Goal: Transaction & Acquisition: Obtain resource

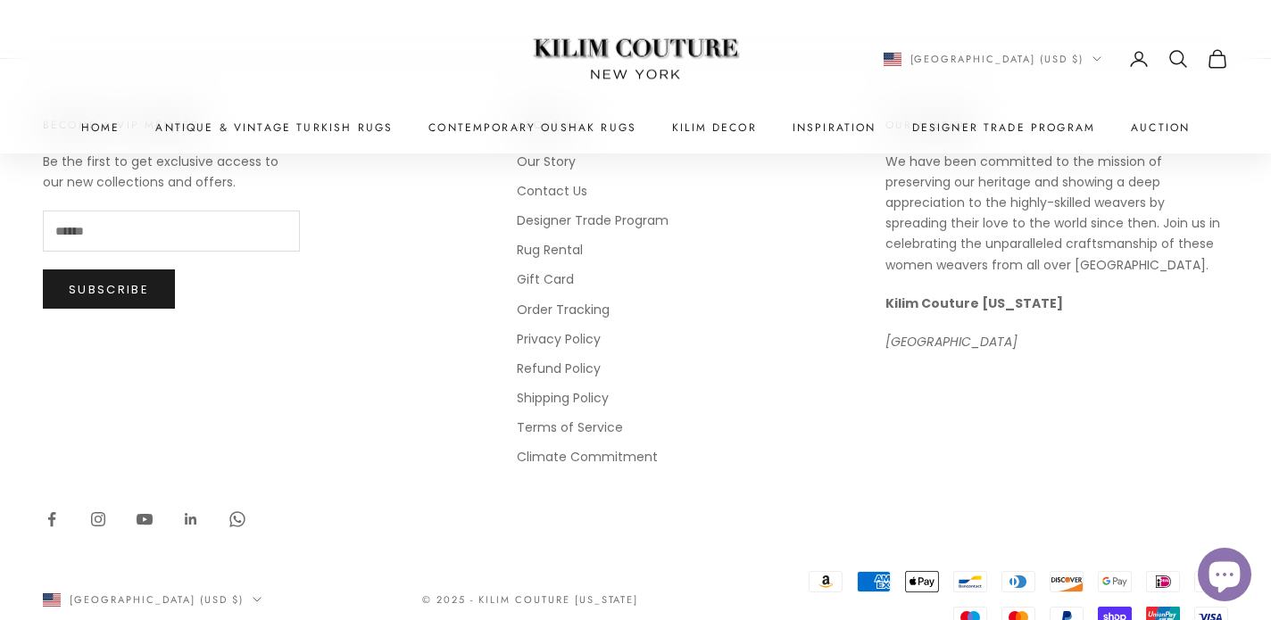
scroll to position [1403, 0]
click at [561, 250] on link "Rug Rental" at bounding box center [550, 251] width 66 height 18
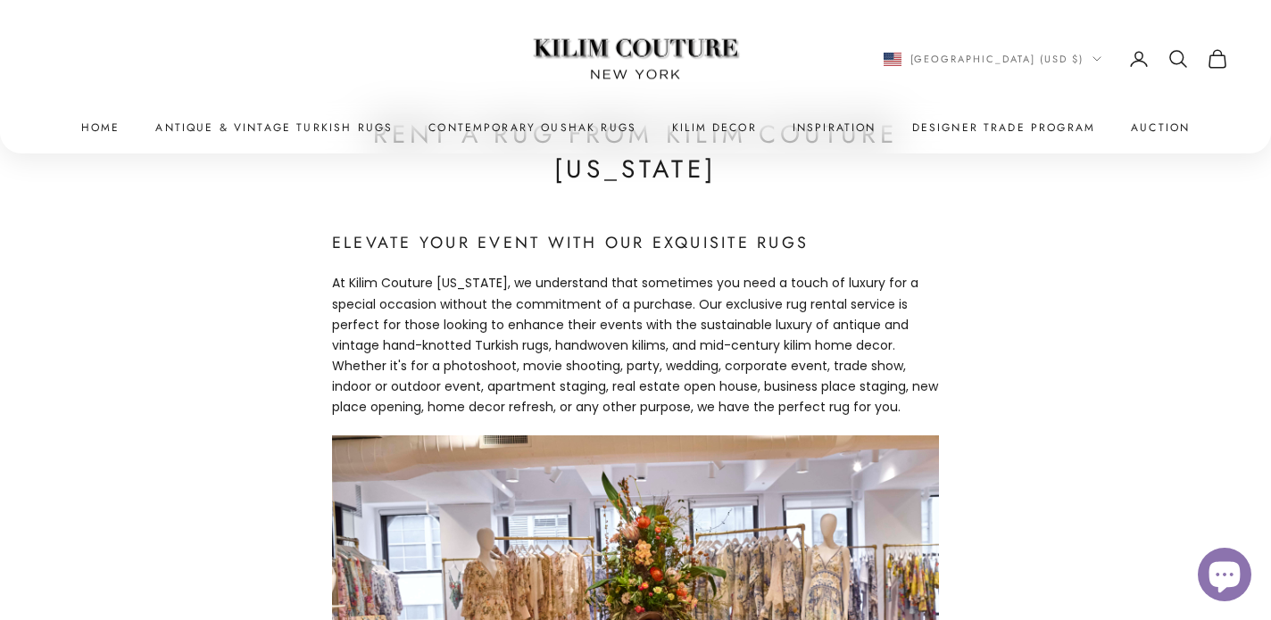
scroll to position [1313, 0]
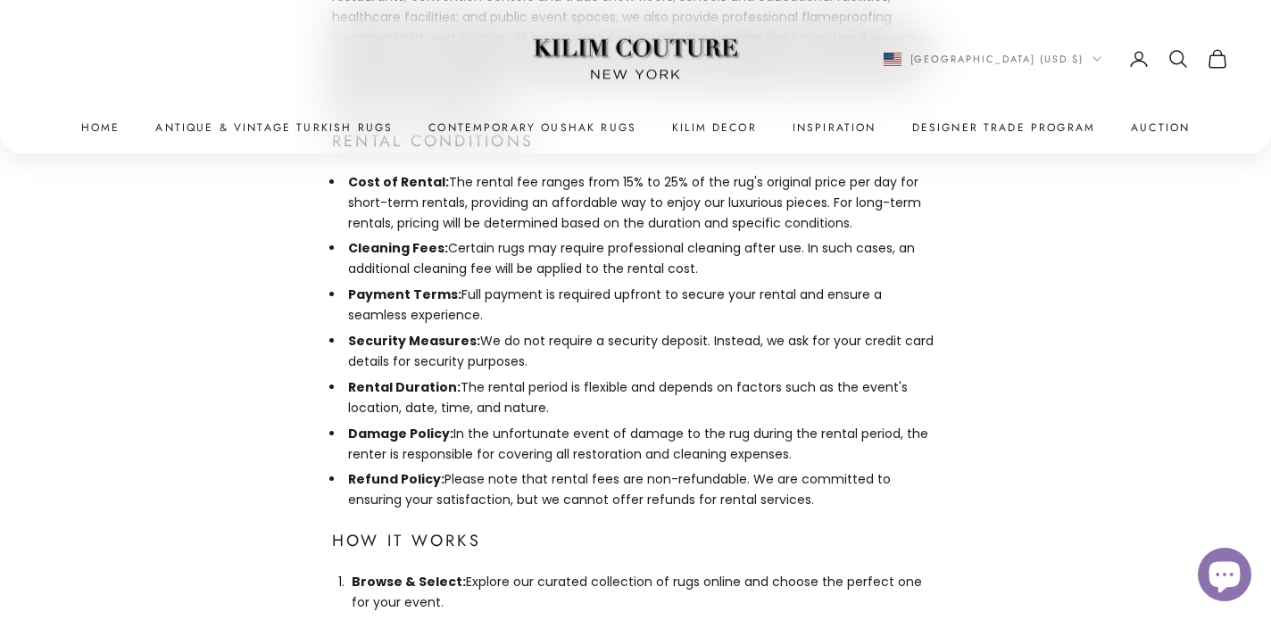
drag, startPoint x: 444, startPoint y: 381, endPoint x: 800, endPoint y: 406, distance: 357.1
click at [800, 424] on li "Damage Policy: In the unfortunate event of damage to the rug during the rental …" at bounding box center [642, 444] width 595 height 41
click at [456, 424] on li "Damage Policy: In the unfortunate event of damage to the rug during the rental …" at bounding box center [642, 444] width 595 height 41
drag, startPoint x: 346, startPoint y: 378, endPoint x: 806, endPoint y: 412, distance: 461.1
click at [808, 424] on li "Damage Policy: In the unfortunate event of damage to the rug during the rental …" at bounding box center [642, 444] width 595 height 41
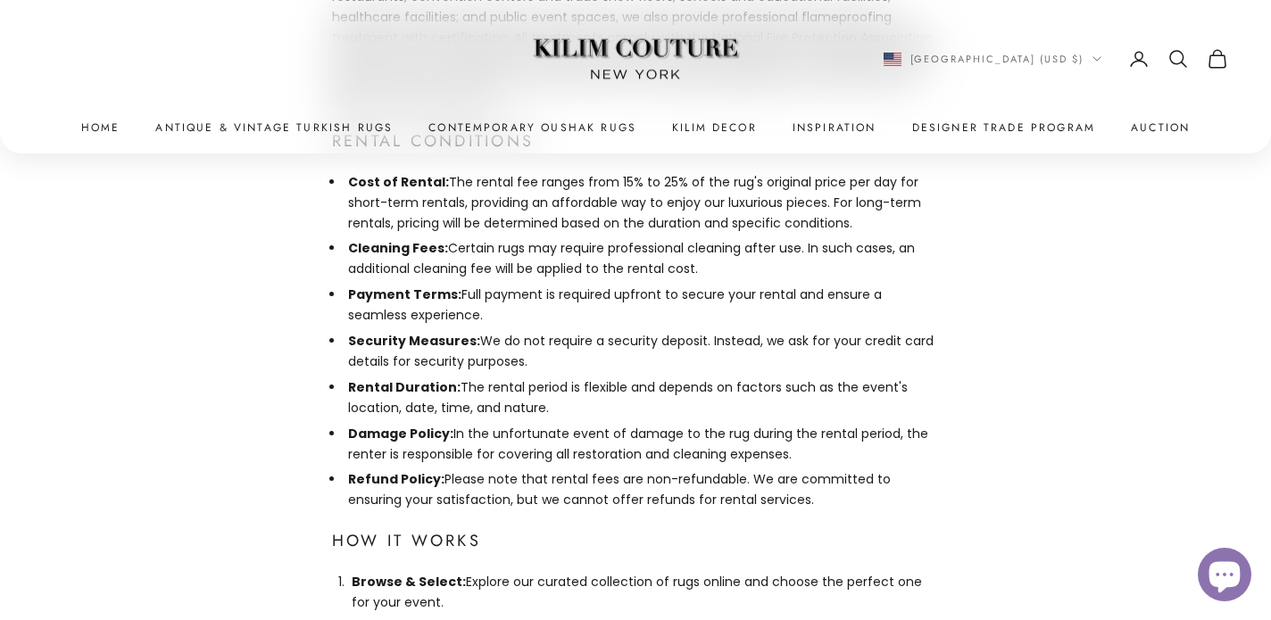
click at [395, 424] on li "Damage Policy: In the unfortunate event of damage to the rug during the rental …" at bounding box center [642, 444] width 595 height 41
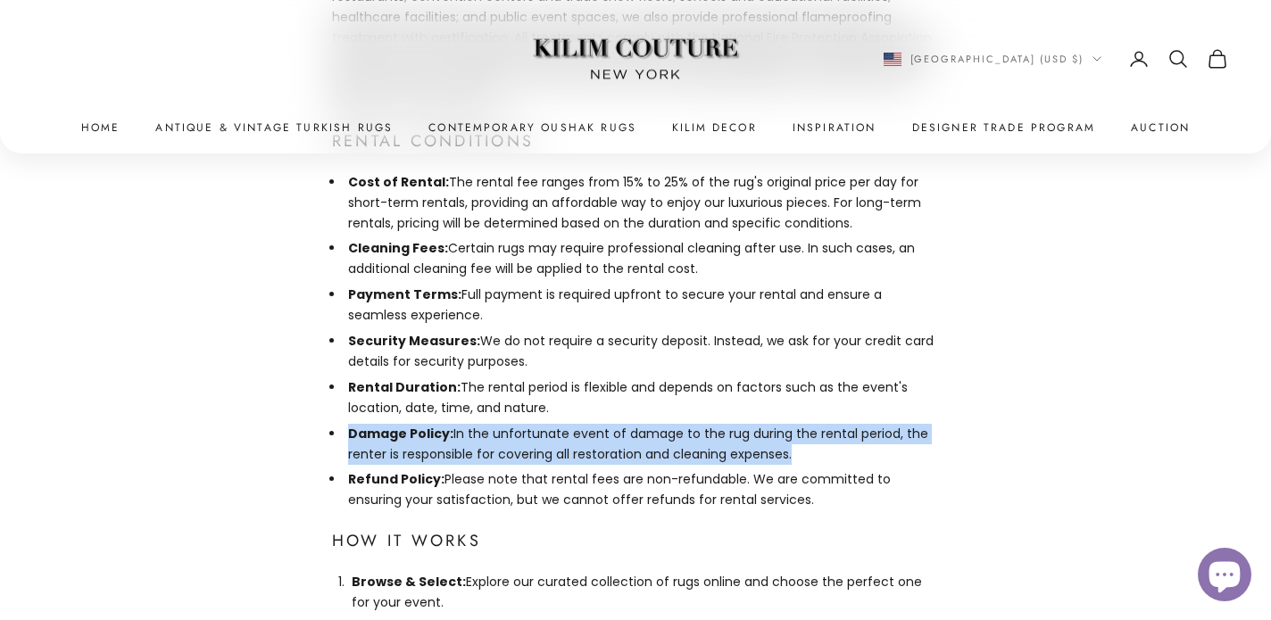
drag, startPoint x: 348, startPoint y: 385, endPoint x: 859, endPoint y: 421, distance: 512.0
click at [859, 421] on ul "Cost of Rental: The rental fee ranges from 15% to 25% of the rug's original pri…" at bounding box center [642, 341] width 595 height 339
click at [360, 126] on link "Antique & Vintage Turkish Rugs" at bounding box center [273, 128] width 237 height 18
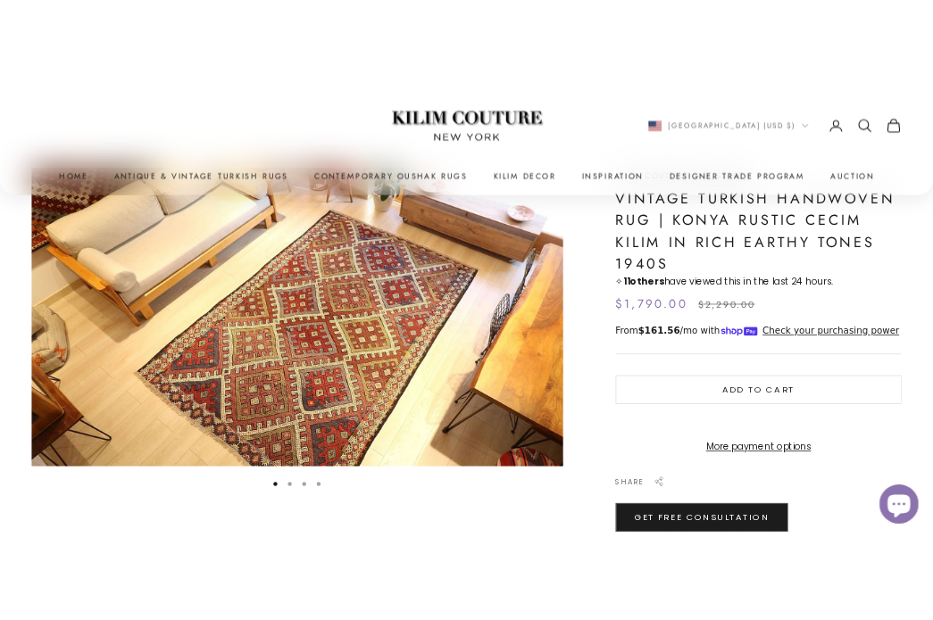
scroll to position [146, 0]
